Goal: Entertainment & Leisure: Consume media (video, audio)

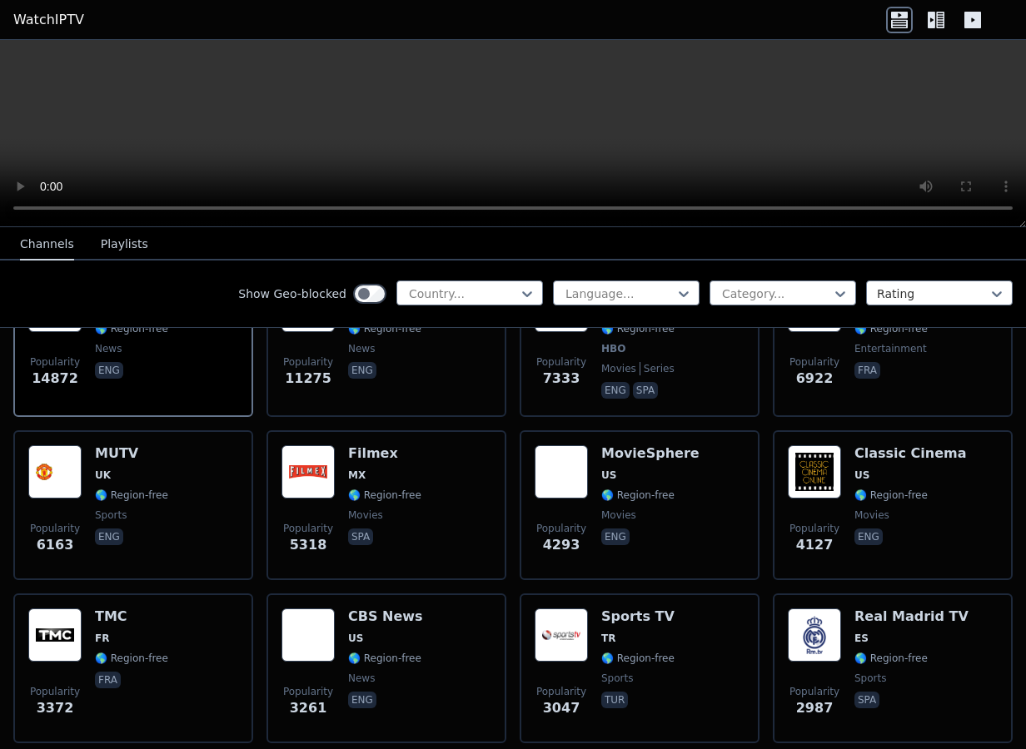
scroll to position [128, 0]
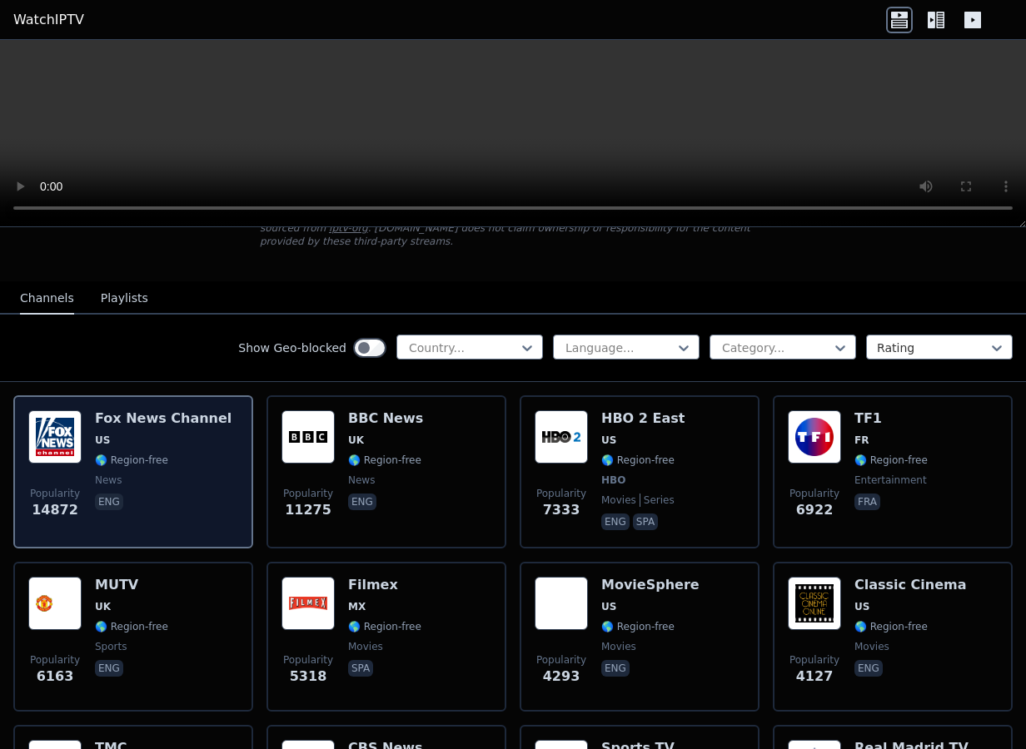
click at [150, 441] on span "US" at bounding box center [163, 440] width 137 height 13
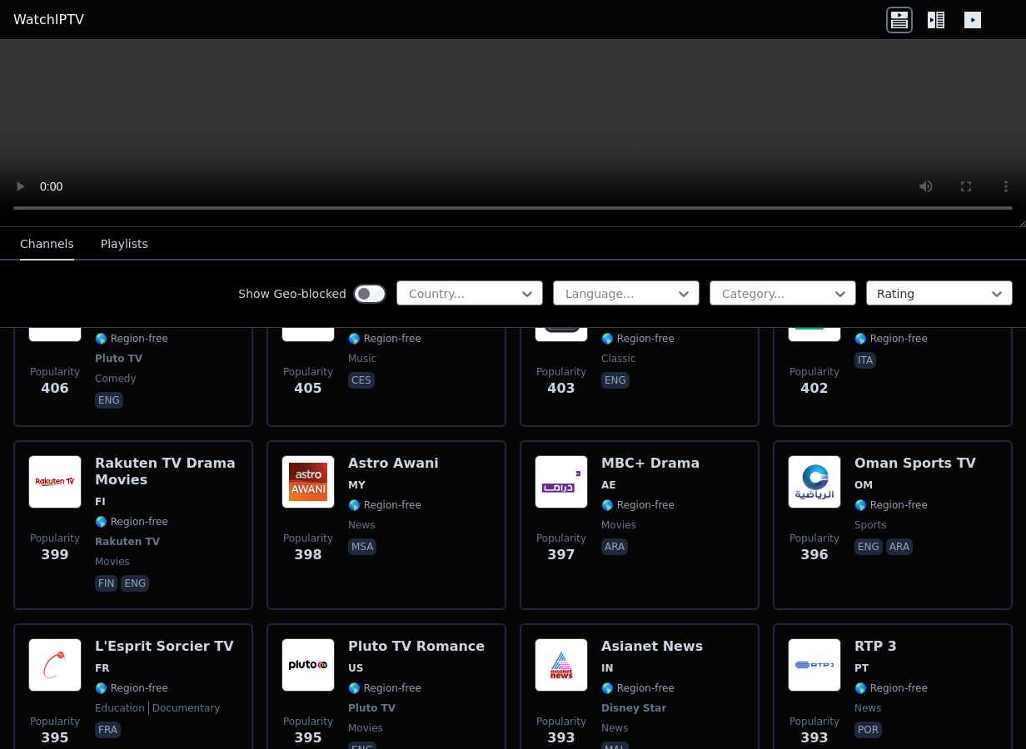
scroll to position [8591, 0]
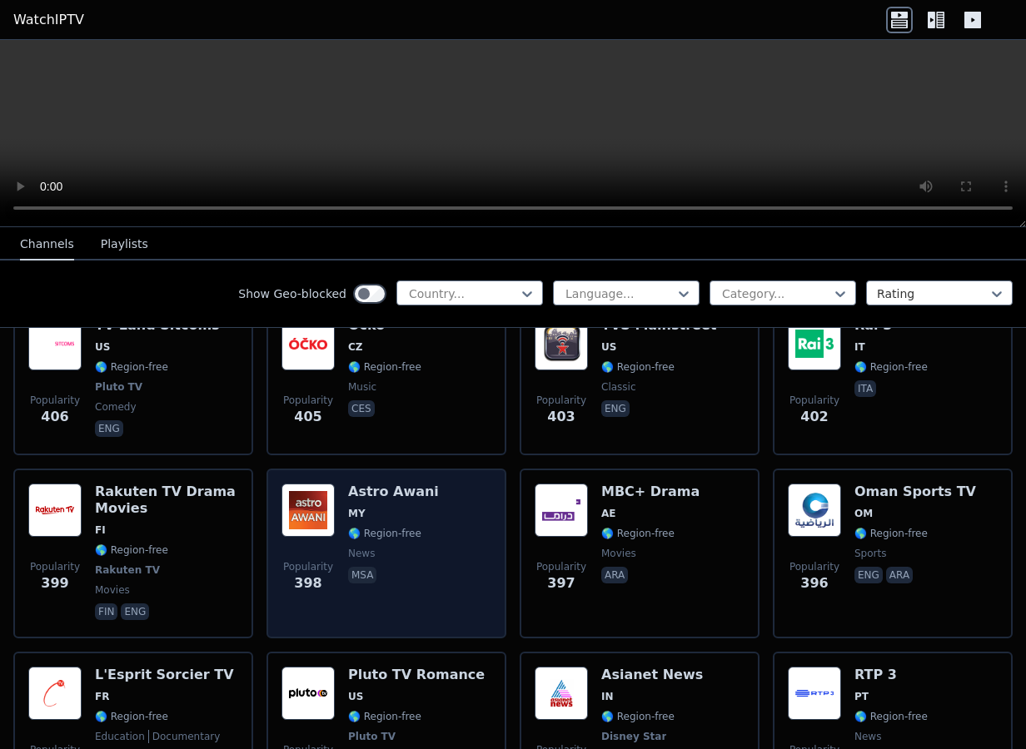
click at [466, 484] on div "Popularity 398 Astro Awani MY 🌎 Region-free news msa" at bounding box center [386, 554] width 210 height 140
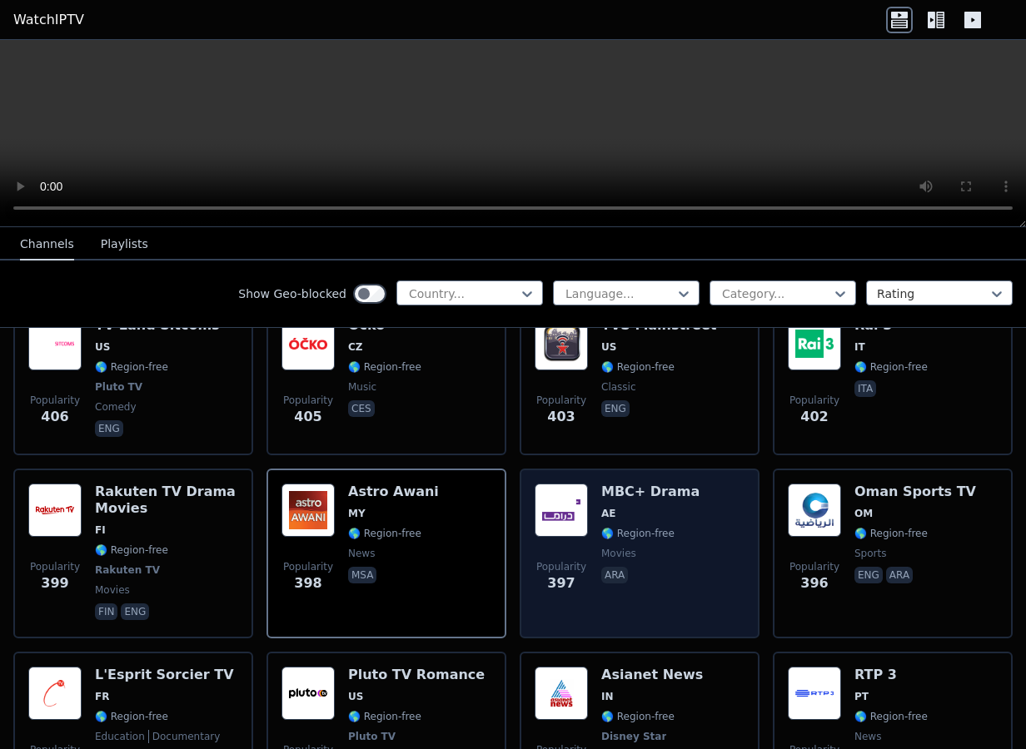
click at [681, 526] on div "MBC+ Drama AE 🌎 Region-free movies ara" at bounding box center [650, 554] width 98 height 140
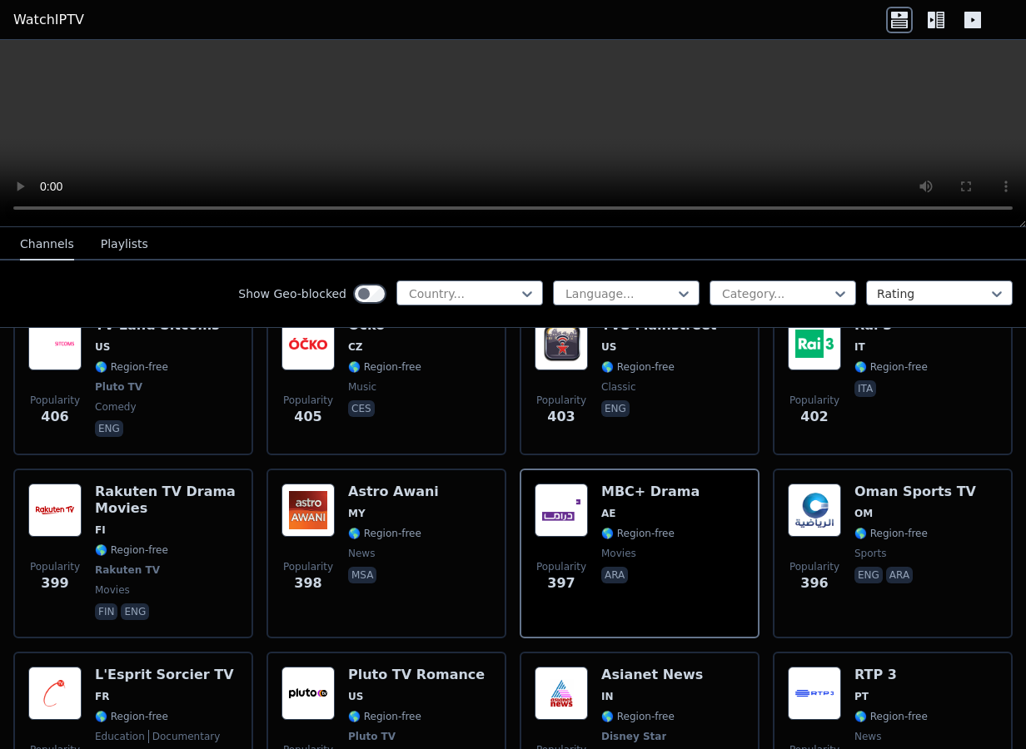
click at [101, 242] on button "Playlists" at bounding box center [124, 245] width 47 height 32
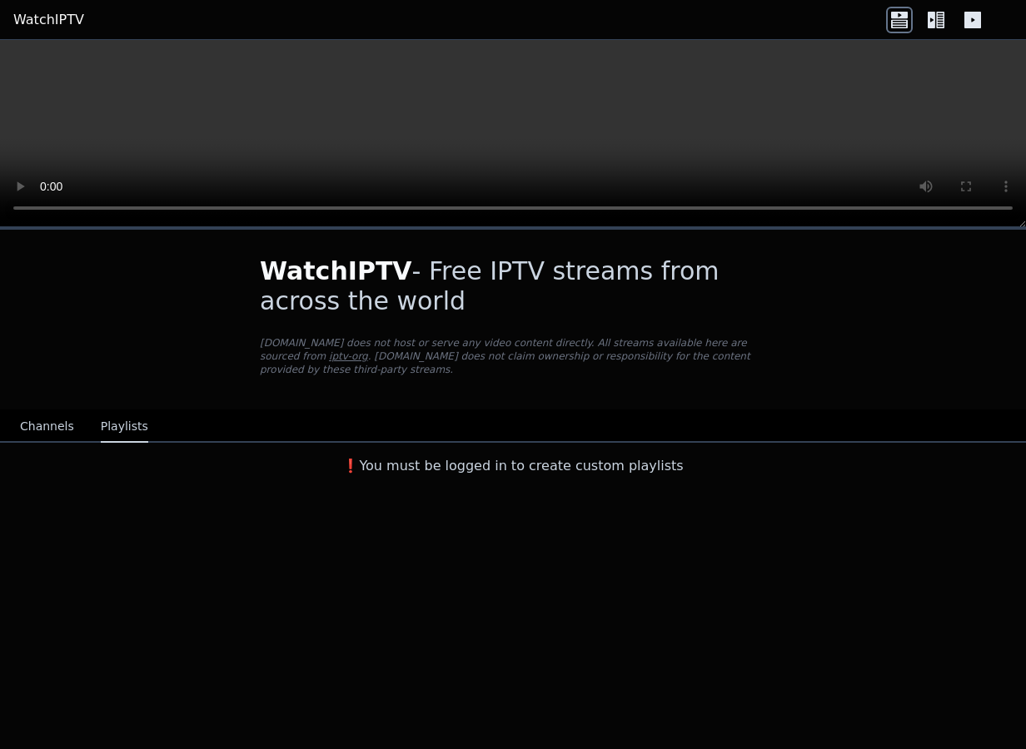
scroll to position [0, 0]
click at [50, 430] on button "Channels" at bounding box center [47, 427] width 54 height 32
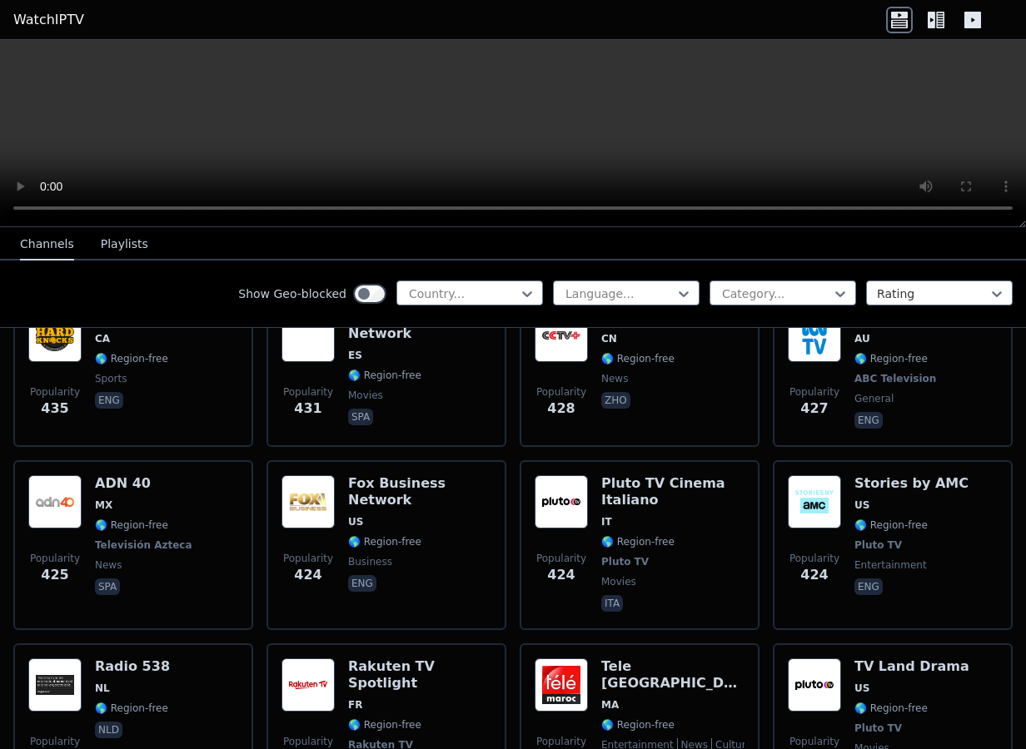
scroll to position [8167, 0]
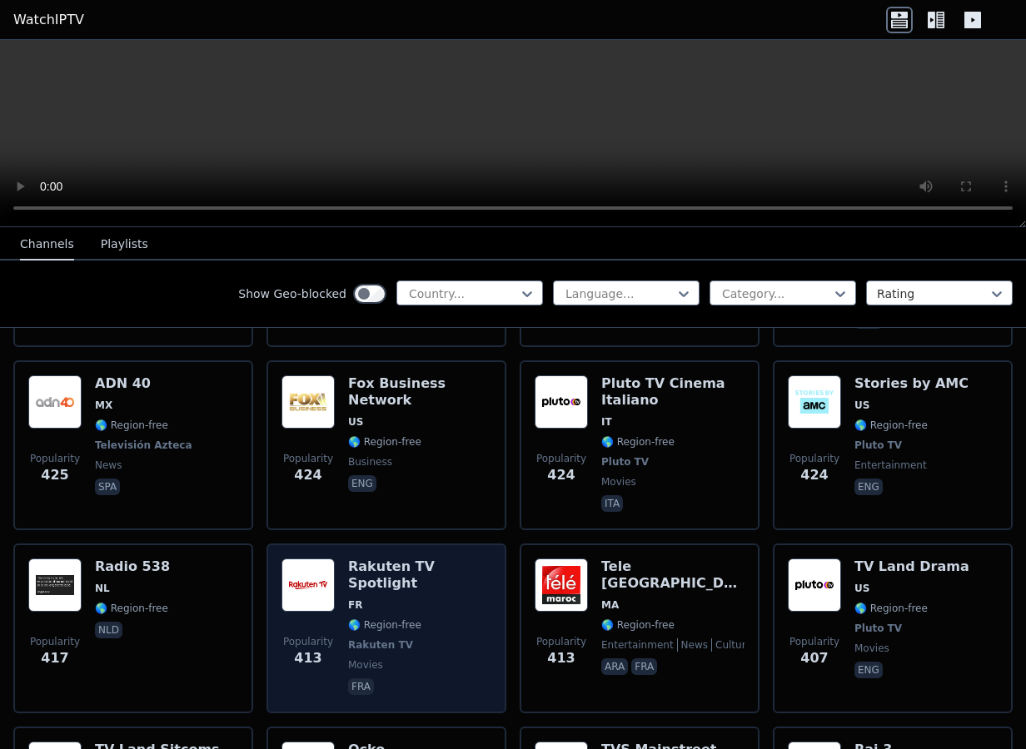
click at [454, 575] on div "Rakuten TV Spotlight FR 🌎 Region-free Rakuten TV movies fra" at bounding box center [419, 629] width 143 height 140
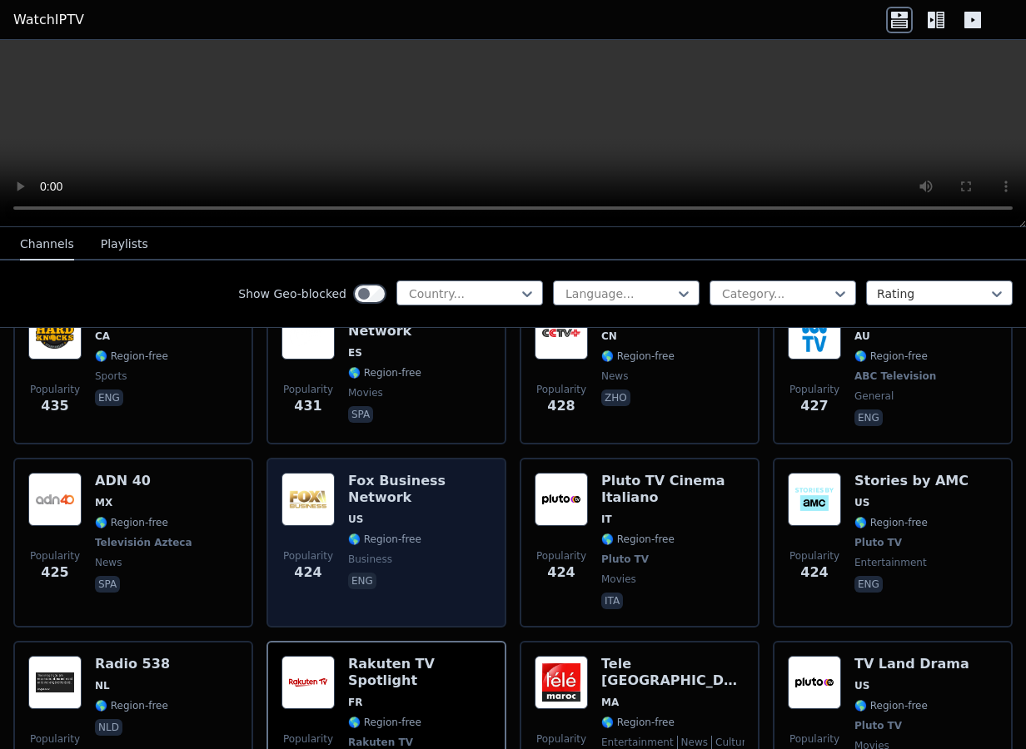
click at [465, 573] on span "eng" at bounding box center [419, 583] width 143 height 20
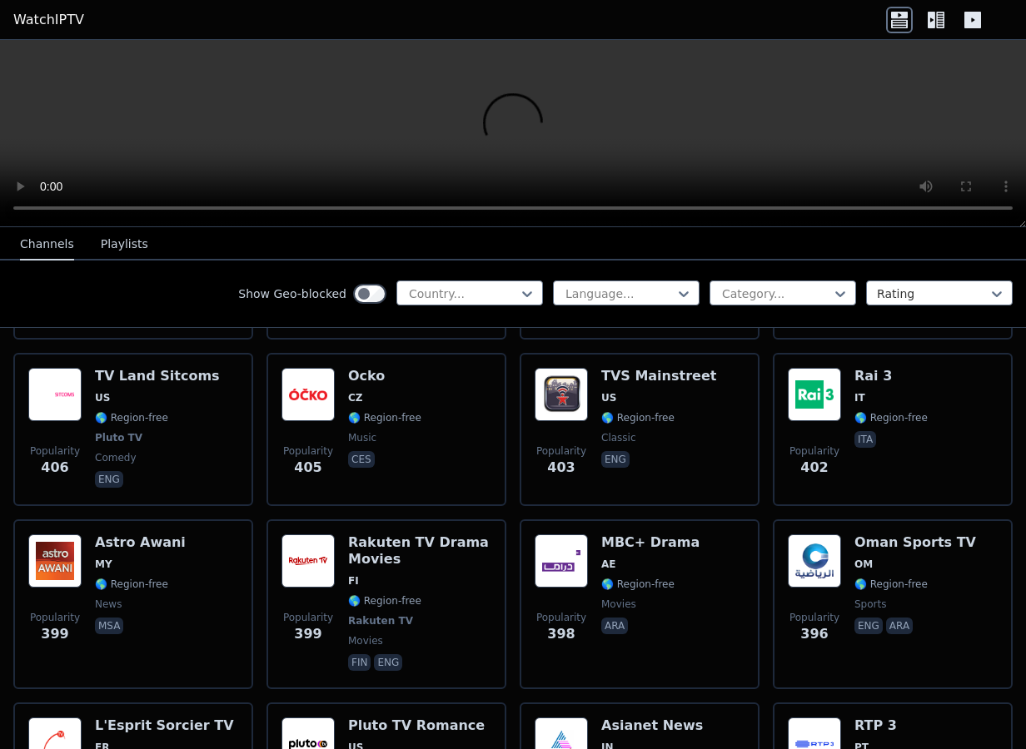
scroll to position [9144, 0]
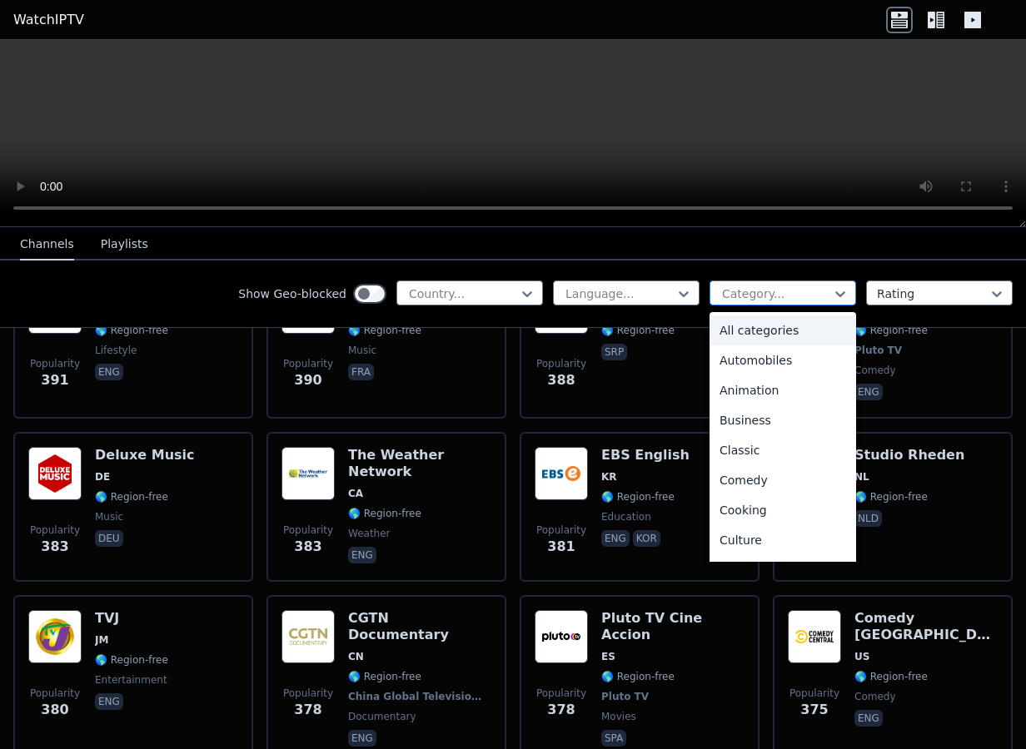
click at [749, 296] on div at bounding box center [776, 294] width 112 height 17
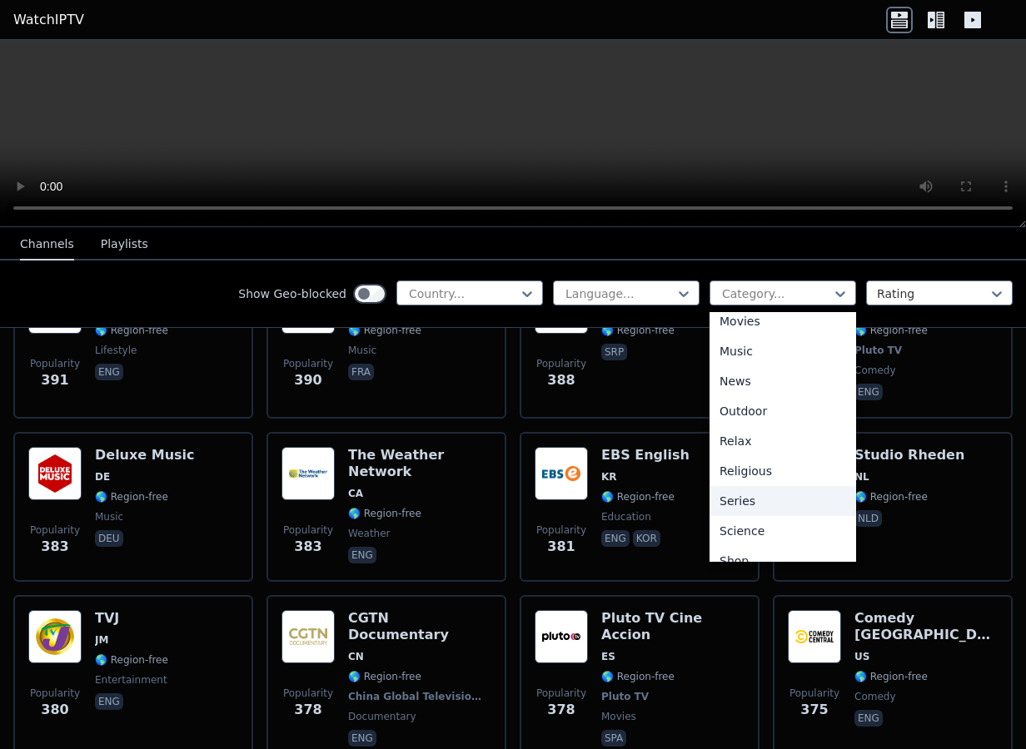
scroll to position [358, 0]
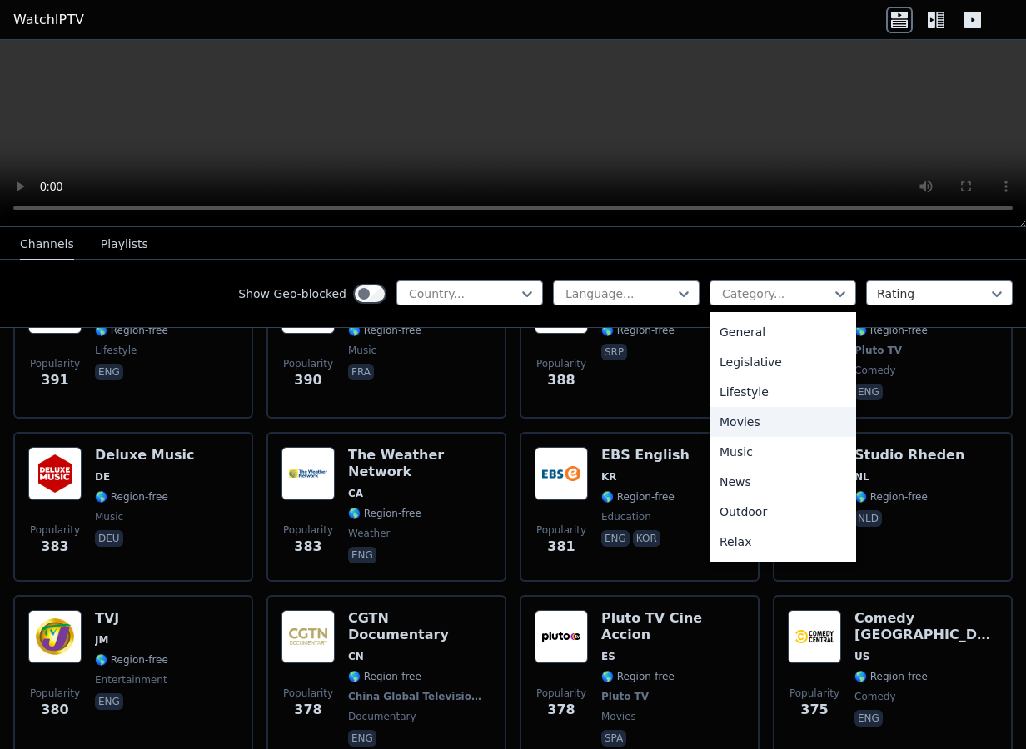
click at [779, 418] on div "Movies" at bounding box center [782, 422] width 147 height 30
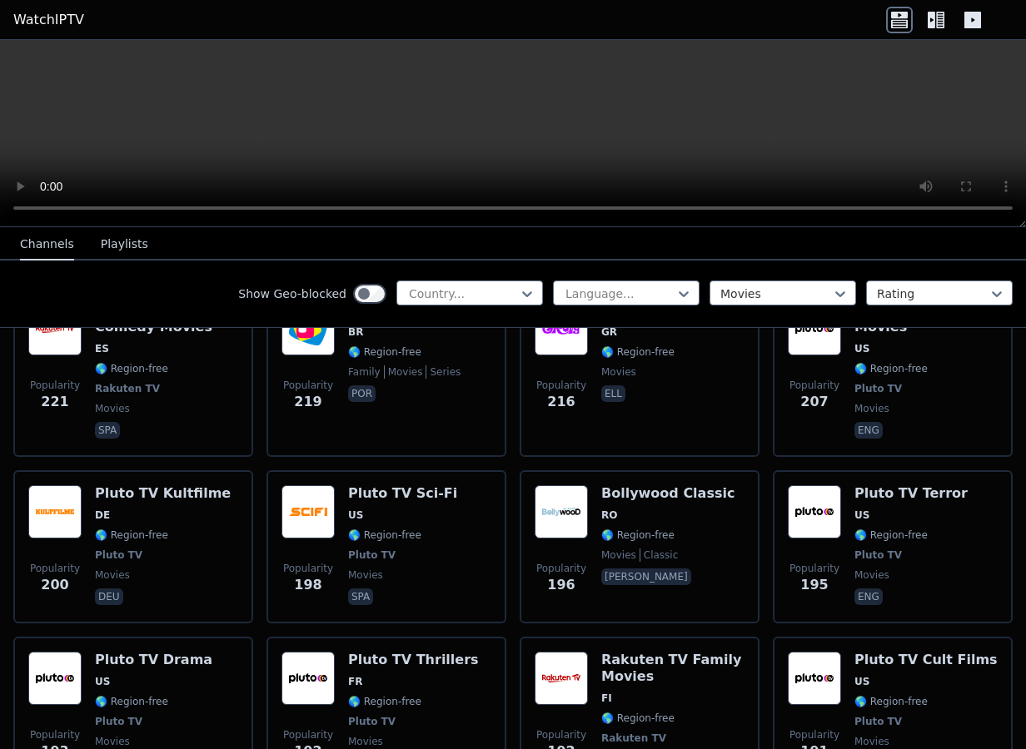
scroll to position [2380, 0]
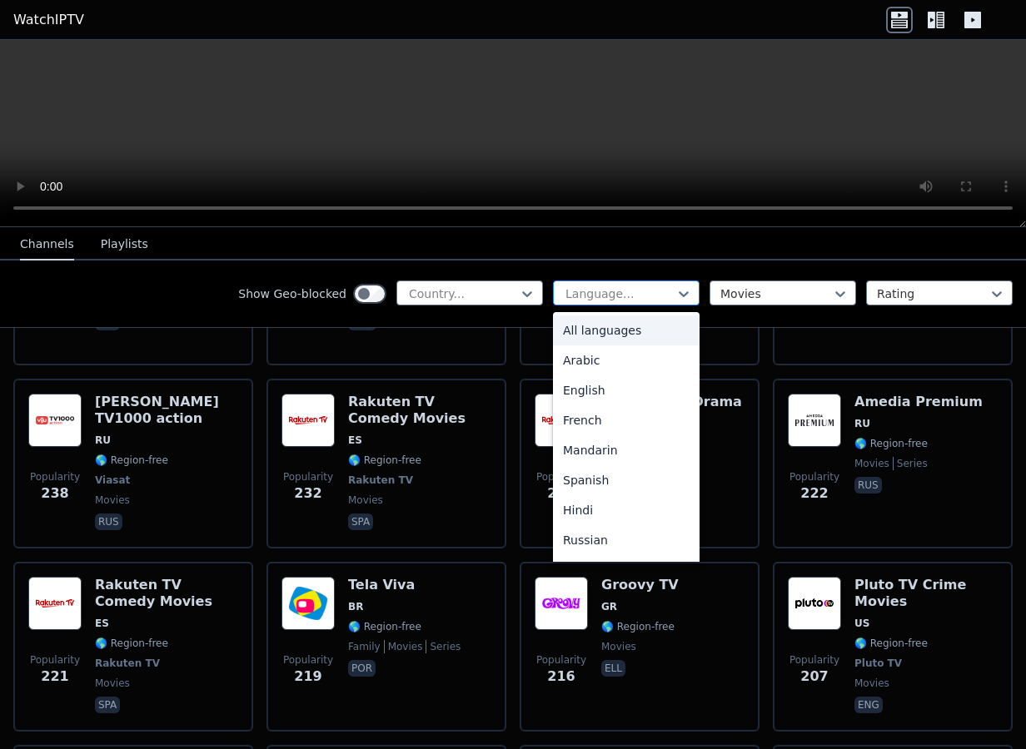
click at [619, 302] on div "Language..." at bounding box center [626, 293] width 147 height 25
click at [621, 381] on div "English" at bounding box center [626, 391] width 147 height 30
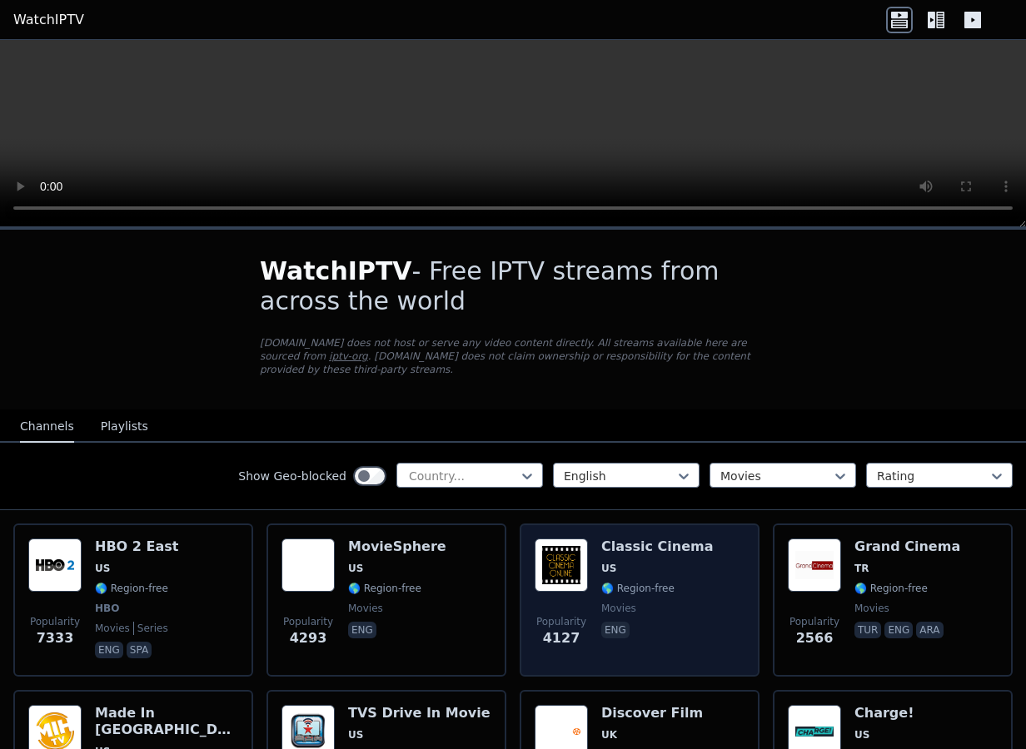
scroll to position [83, 0]
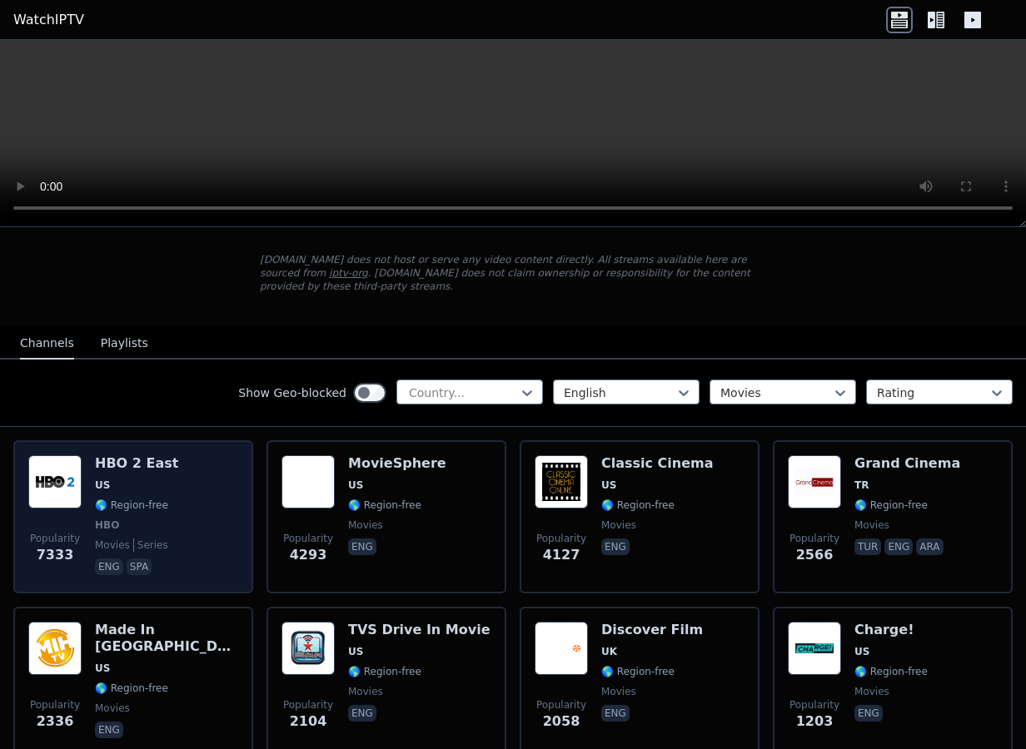
click at [210, 494] on div "Popularity 7333 HBO 2 East US 🌎 Region-free HBO movies series eng spa" at bounding box center [133, 516] width 210 height 123
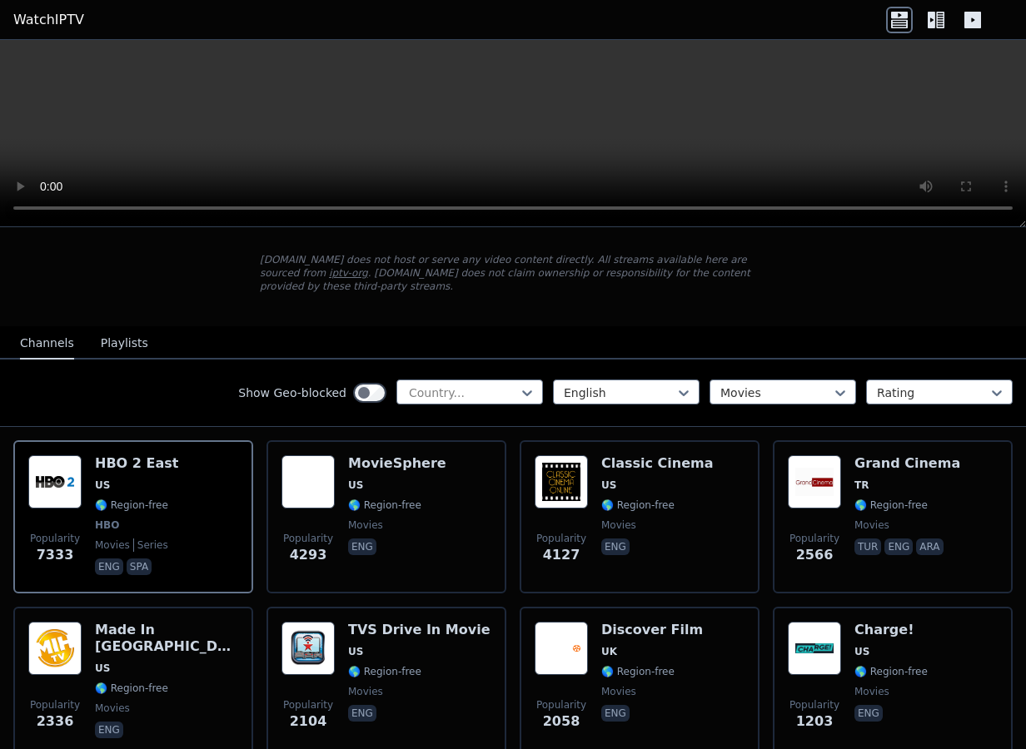
scroll to position [0, 0]
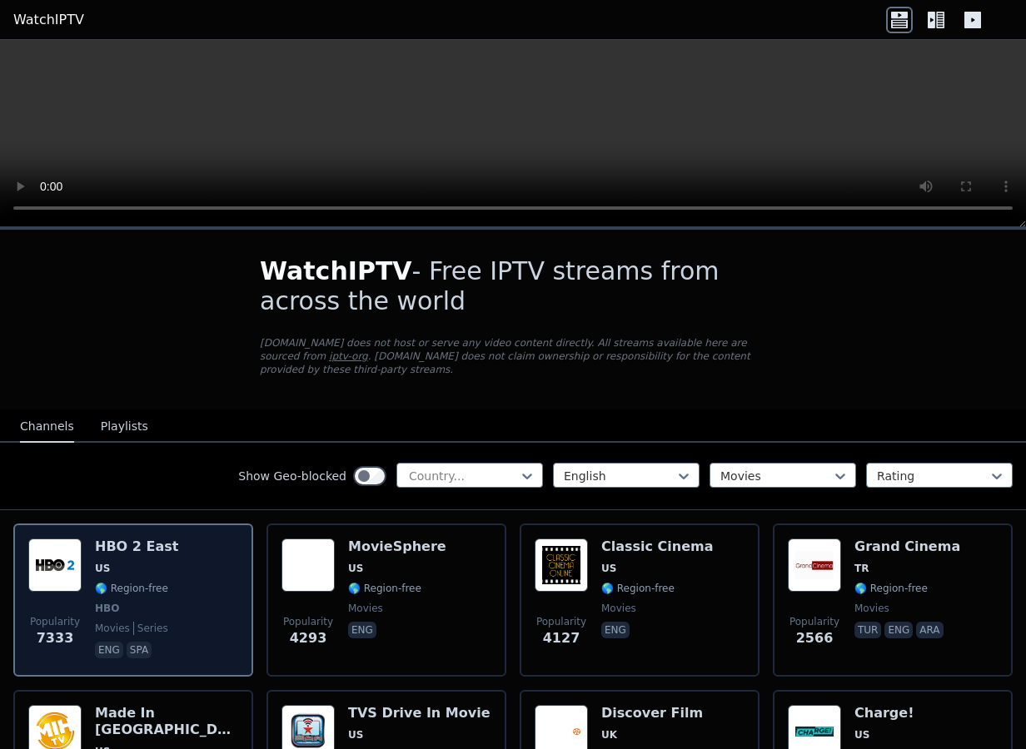
click at [214, 615] on div "Popularity 7333 HBO 2 East US 🌎 Region-free HBO movies series eng spa" at bounding box center [133, 600] width 210 height 123
click at [197, 608] on div "Popularity 7333 HBO 2 East US 🌎 Region-free HBO movies series eng spa" at bounding box center [133, 600] width 210 height 123
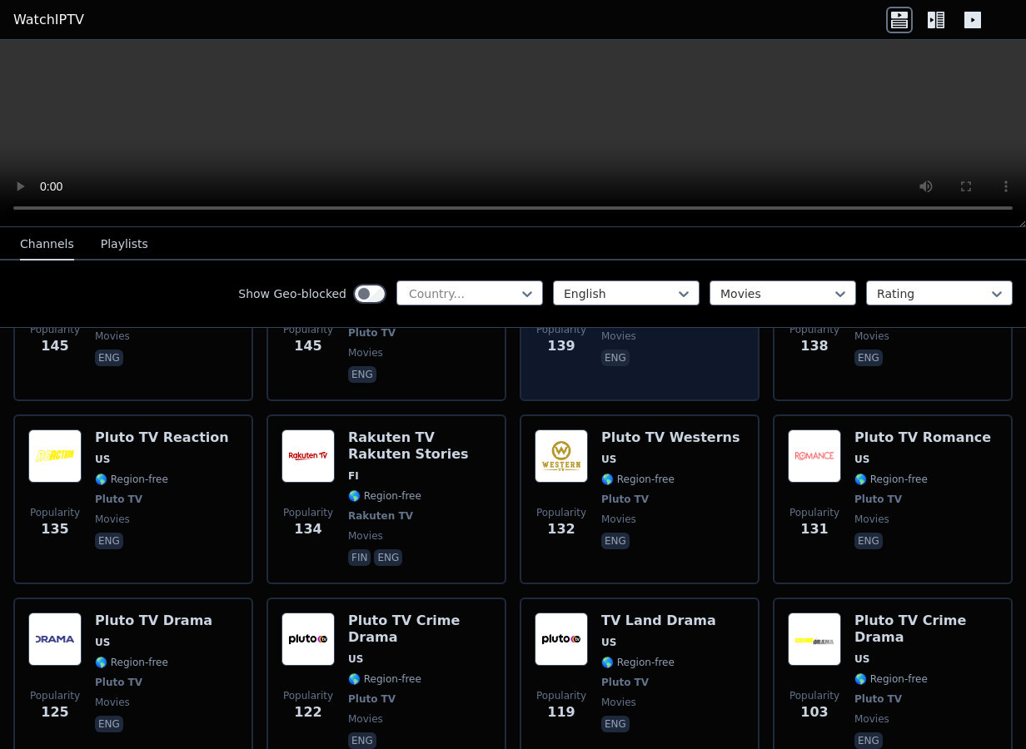
scroll to position [2076, 0]
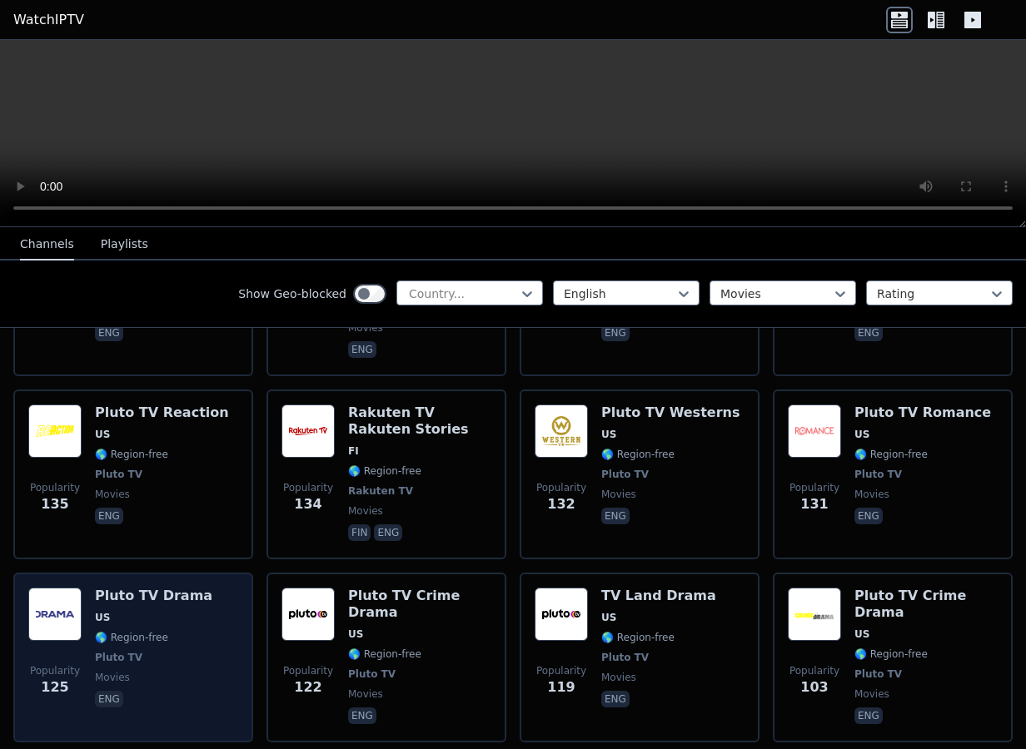
click at [203, 588] on div "Popularity 125 Pluto TV Drama US 🌎 Region-free Pluto TV movies eng" at bounding box center [133, 658] width 210 height 140
